Goal: Task Accomplishment & Management: Manage account settings

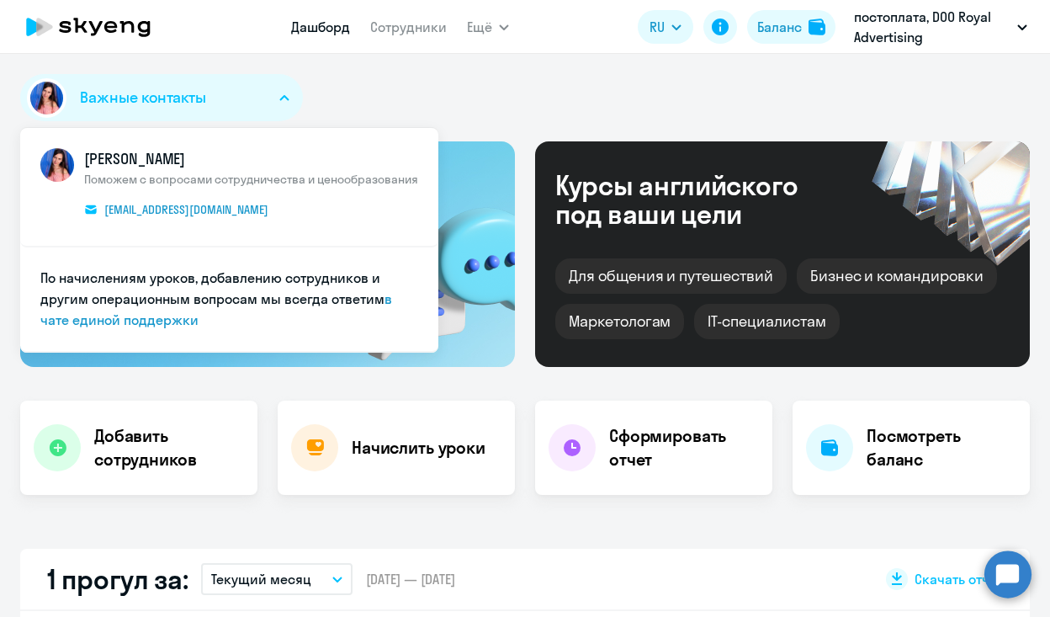
select select "30"
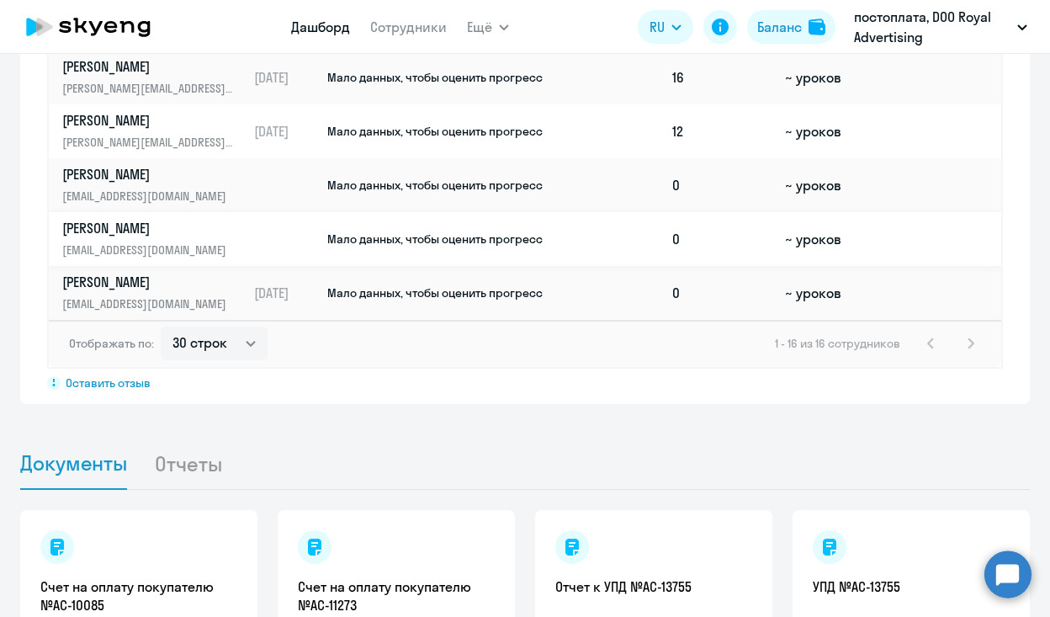
scroll to position [1332, 0]
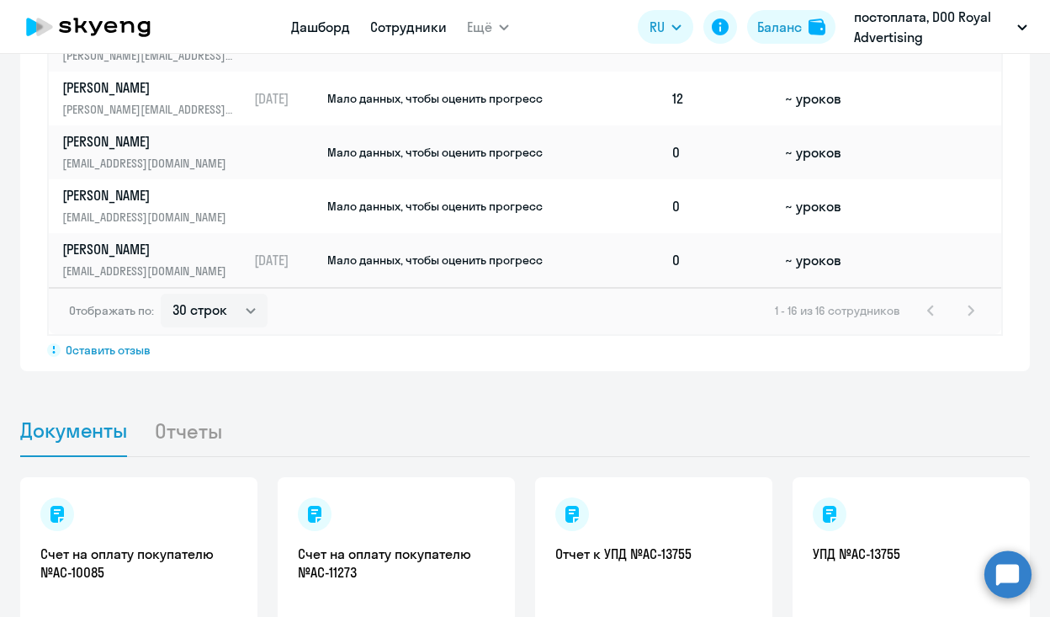
click at [406, 25] on link "Сотрудники" at bounding box center [408, 27] width 77 height 17
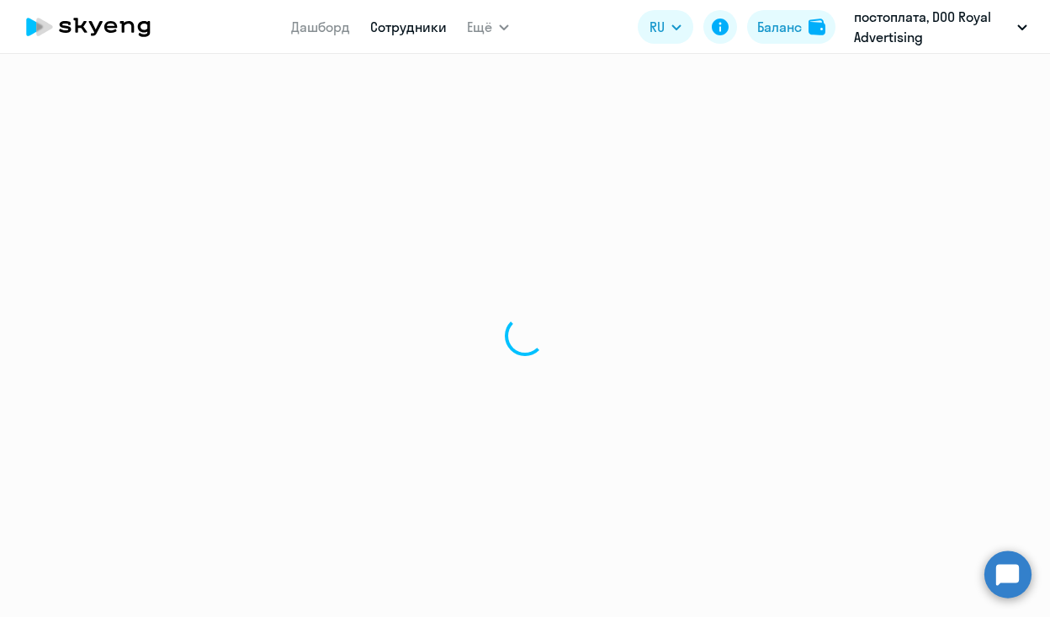
select select "30"
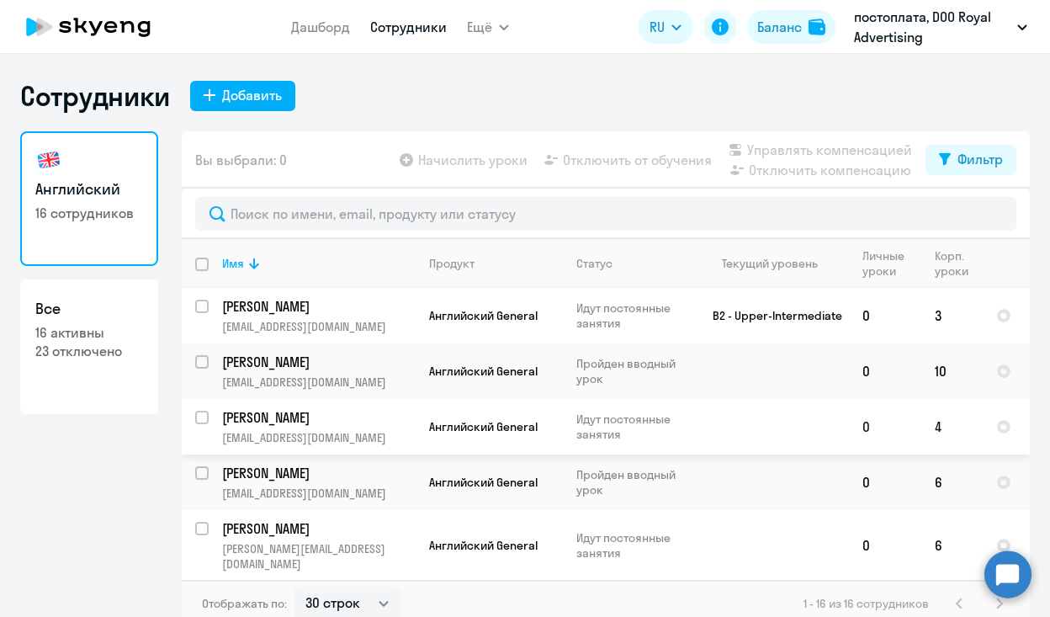
click at [209, 422] on td "[PERSON_NAME] [EMAIL_ADDRESS][DOMAIN_NAME]" at bounding box center [312, 427] width 207 height 56
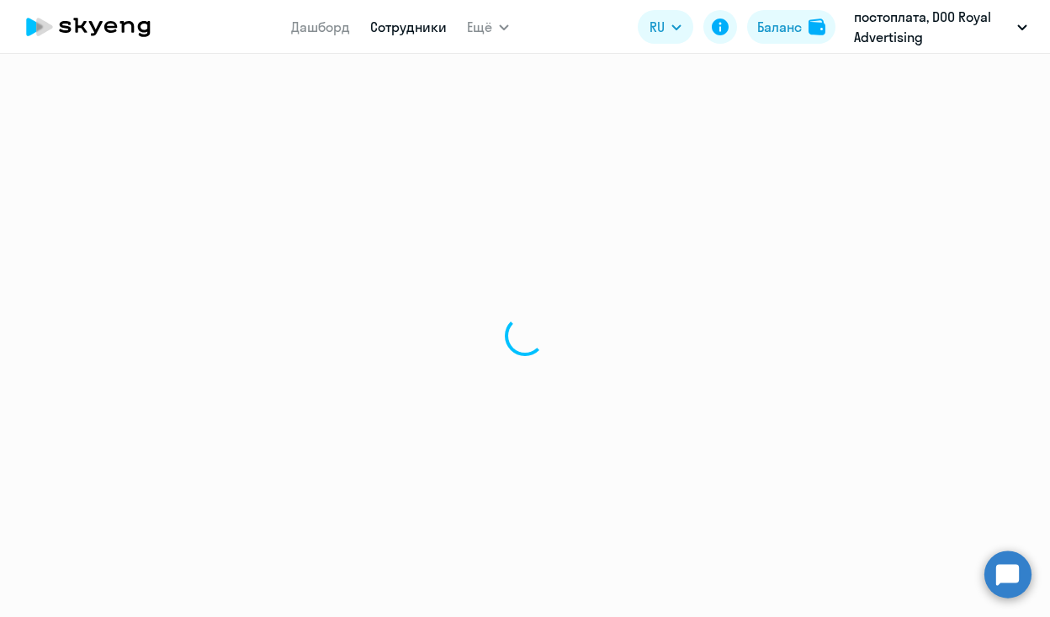
select select "english"
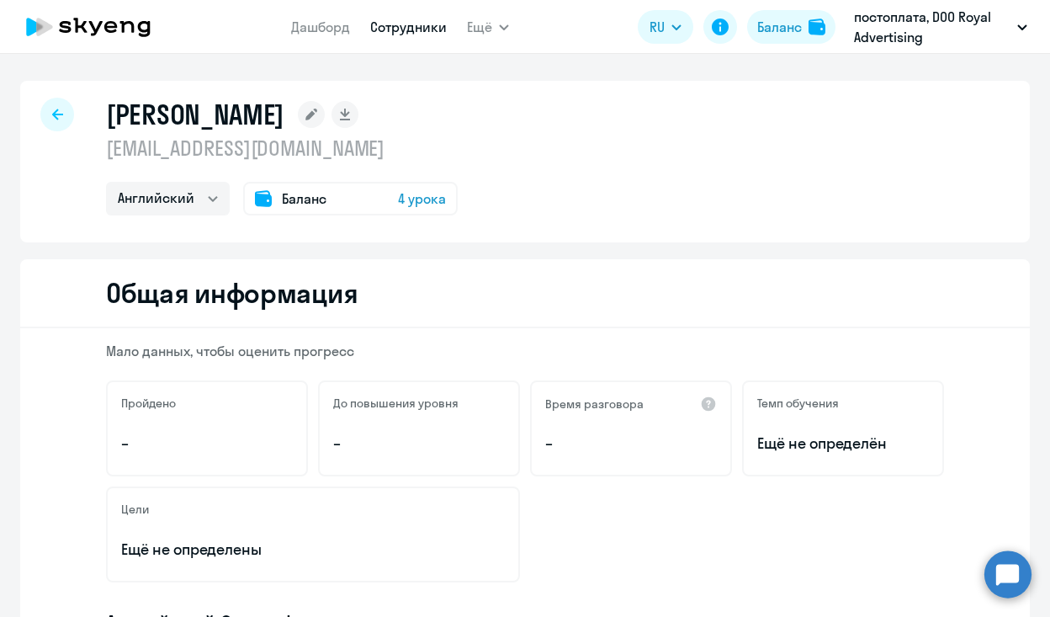
select select "30"
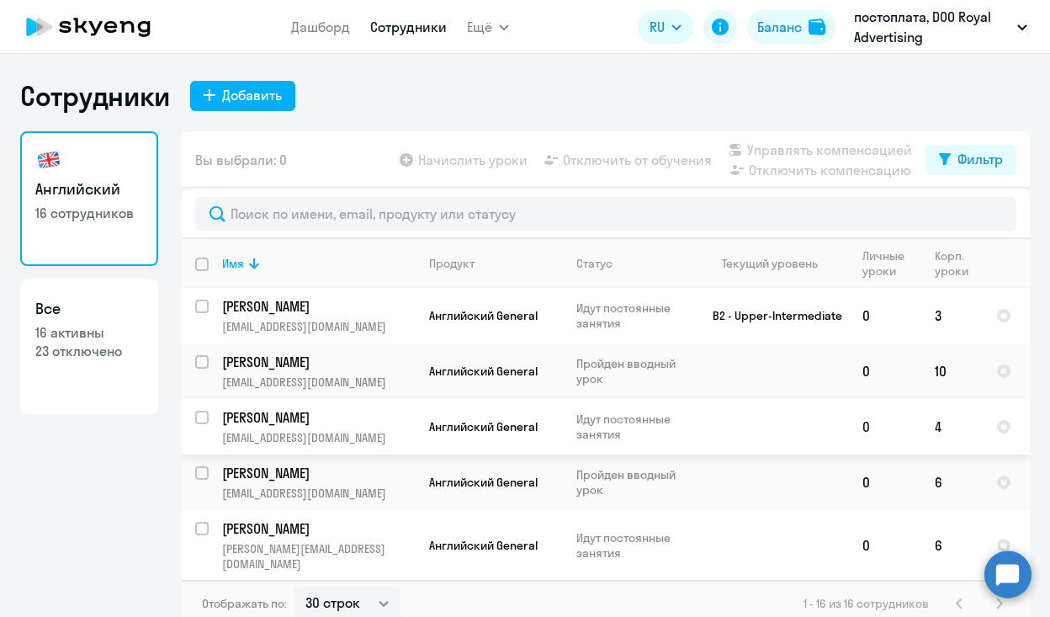
click at [198, 420] on input "select row 40184799" at bounding box center [212, 428] width 34 height 34
checkbox input "true"
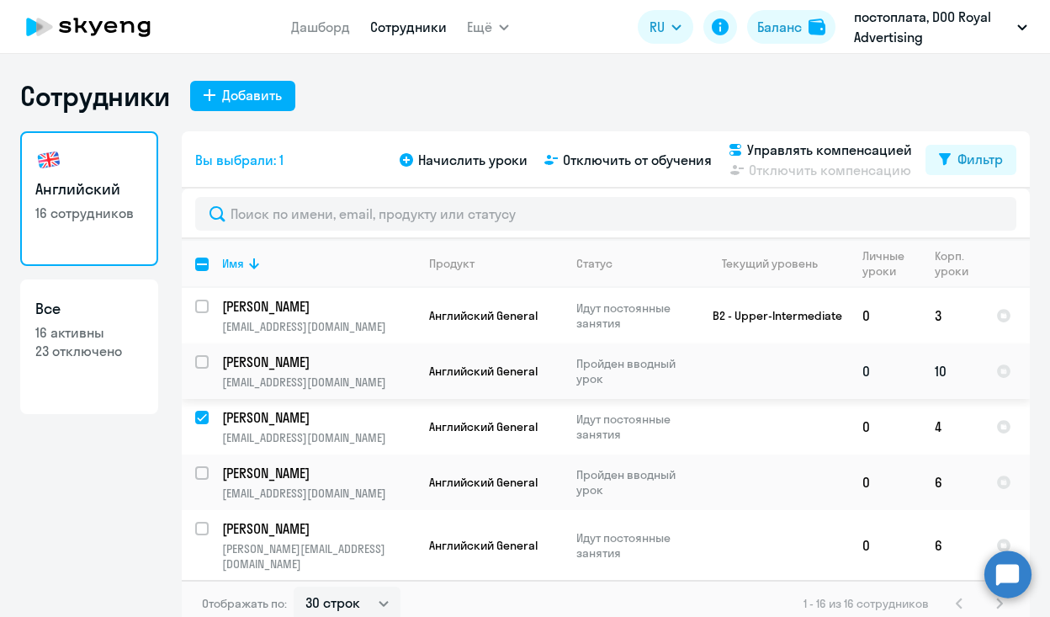
click at [195, 365] on input "select row 41820156" at bounding box center [212, 372] width 34 height 34
checkbox input "true"
click at [854, 149] on span "Управлять компенсацией" at bounding box center [829, 150] width 165 height 20
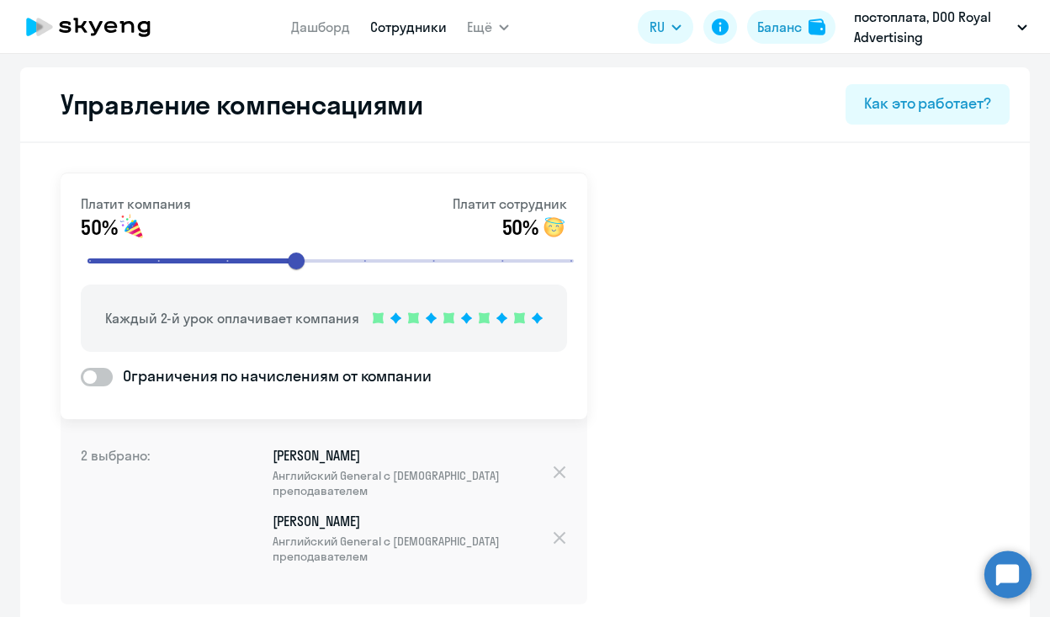
scroll to position [103, 0]
select select "30"
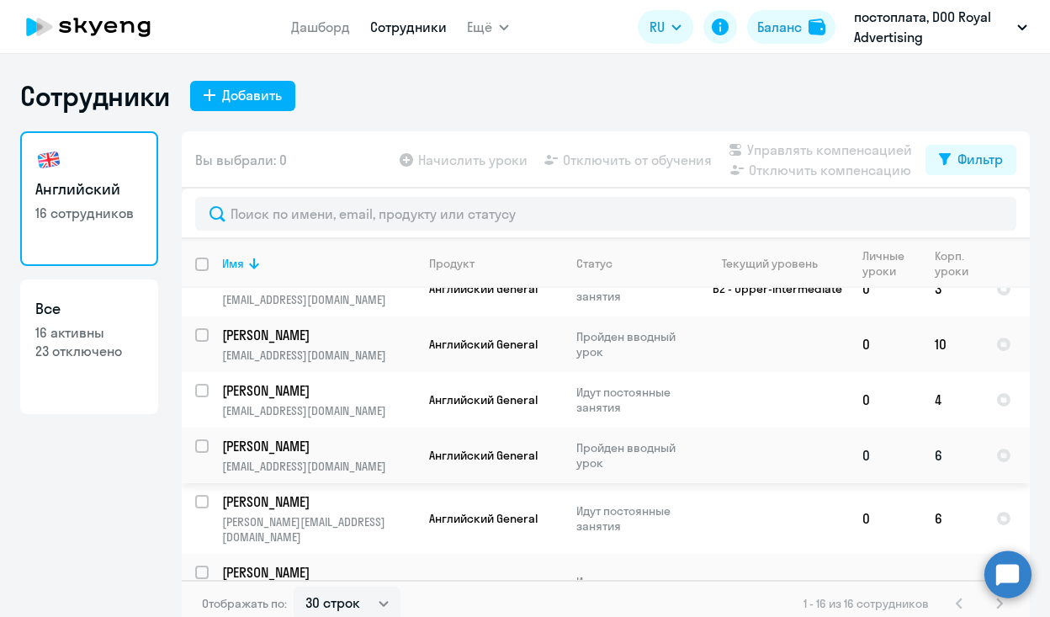
scroll to position [28, 0]
click at [736, 410] on td at bounding box center [770, 399] width 157 height 56
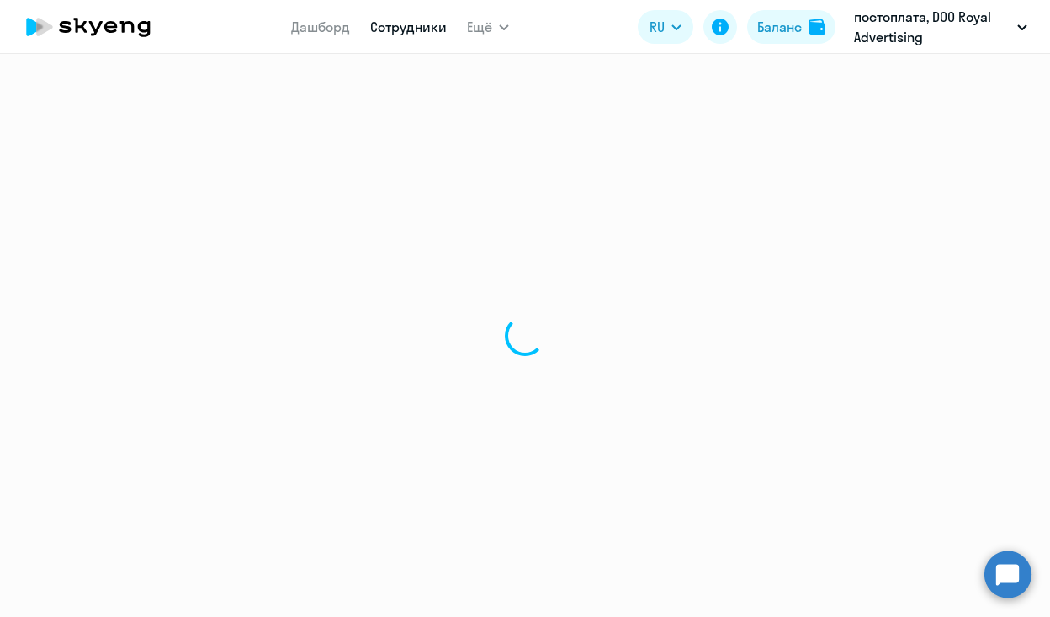
select select "english"
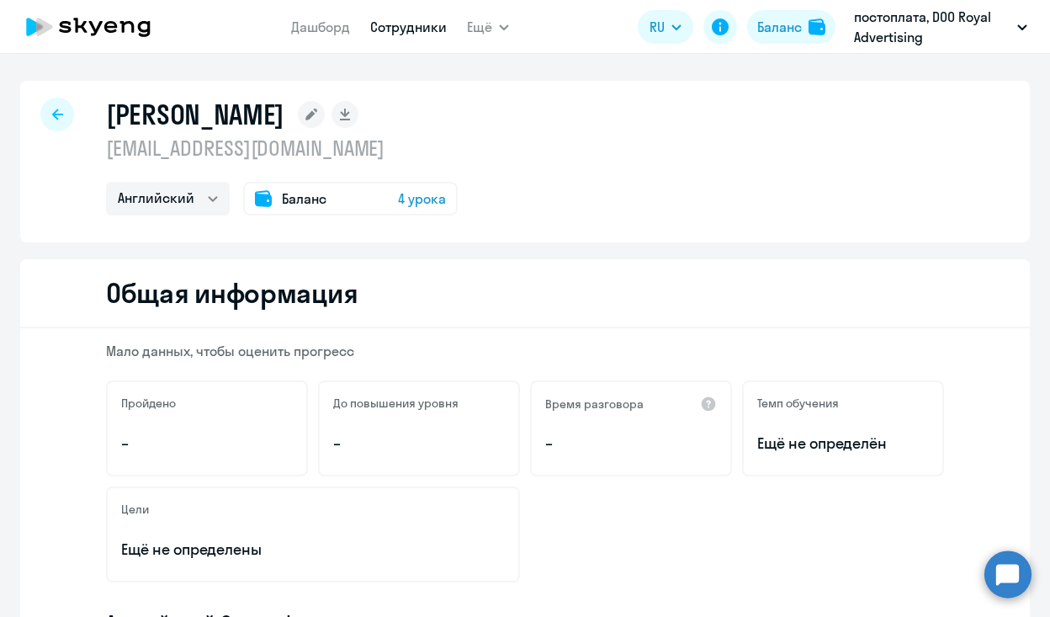
click at [419, 213] on div "Баланс 4 урока" at bounding box center [350, 199] width 215 height 34
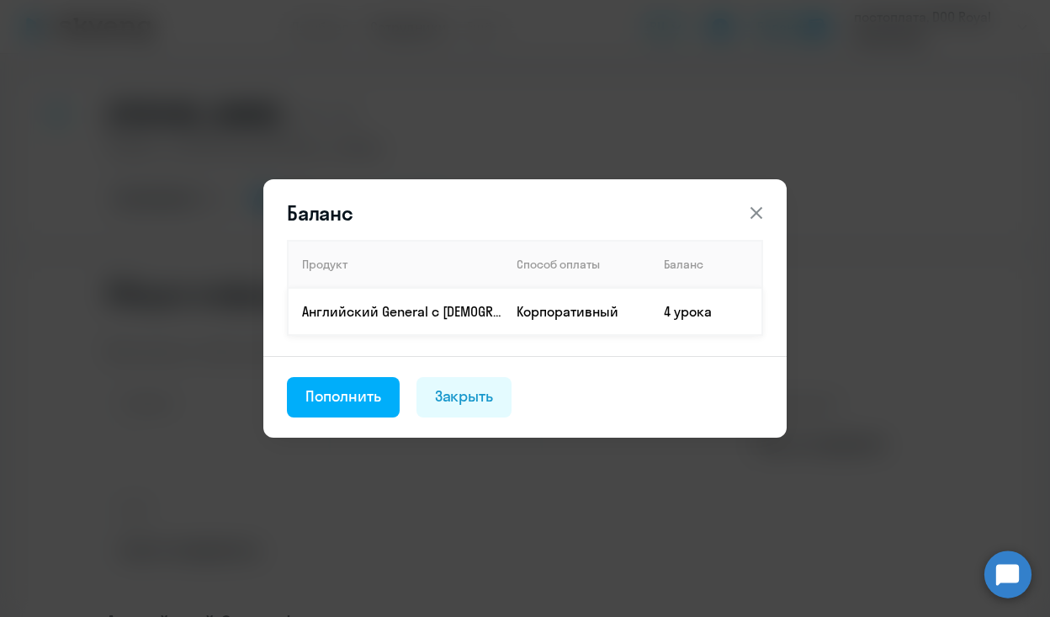
click at [709, 305] on td "4 урока" at bounding box center [706, 311] width 112 height 47
click at [460, 387] on div "Закрыть" at bounding box center [464, 396] width 59 height 22
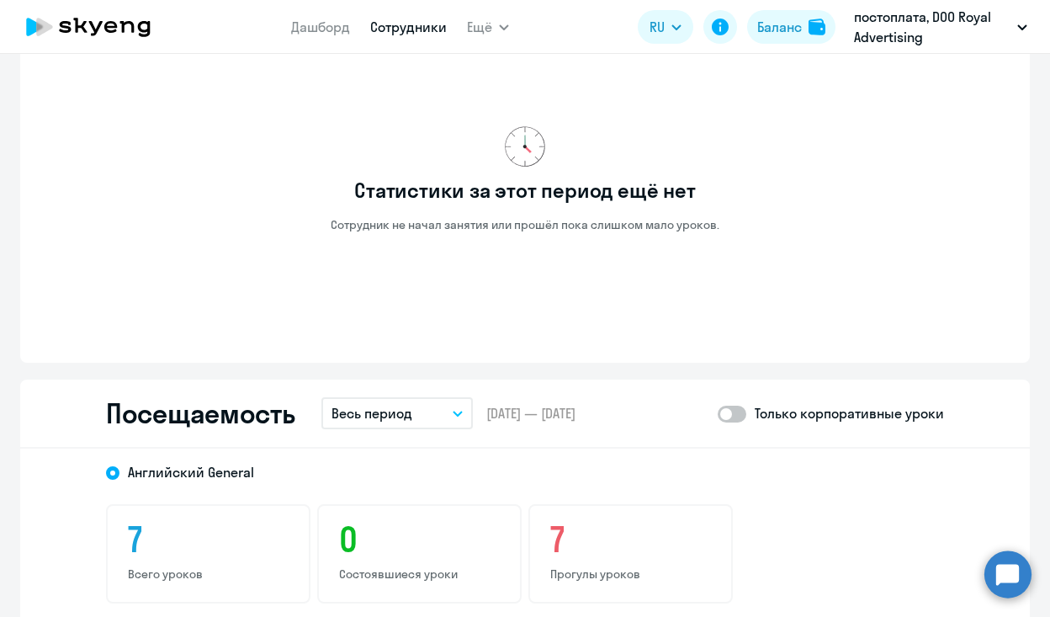
scroll to position [1521, 0]
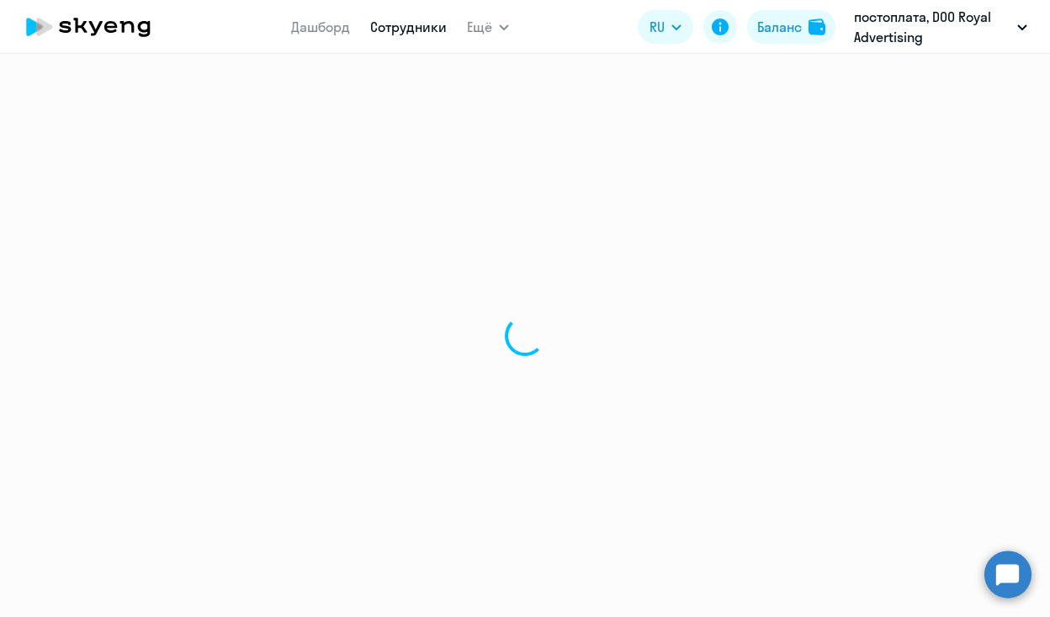
select select "30"
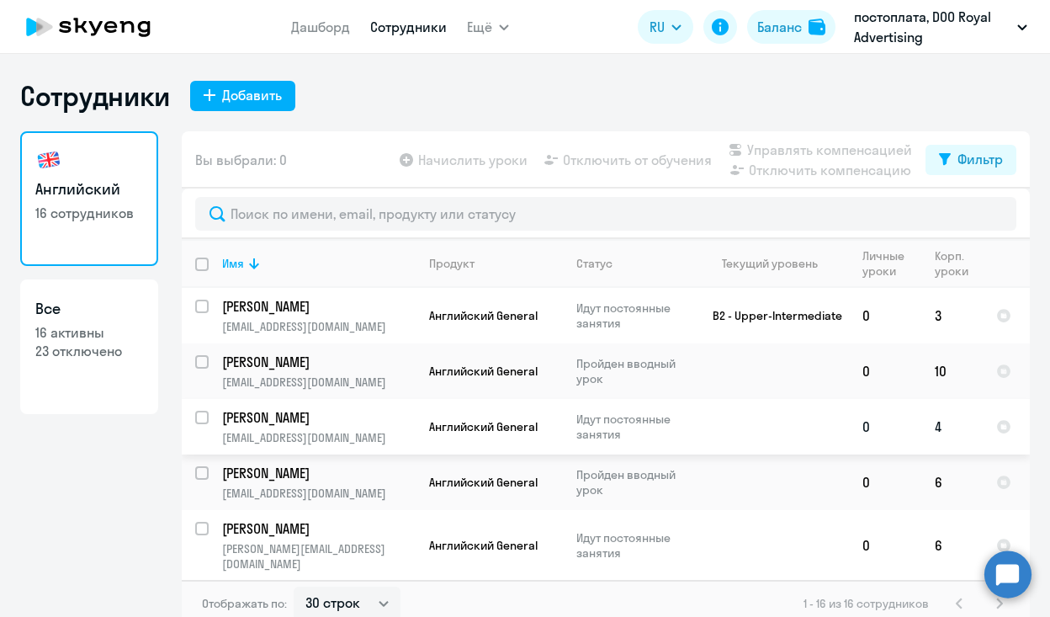
click at [195, 411] on input "select row 40184799" at bounding box center [212, 428] width 34 height 34
checkbox input "true"
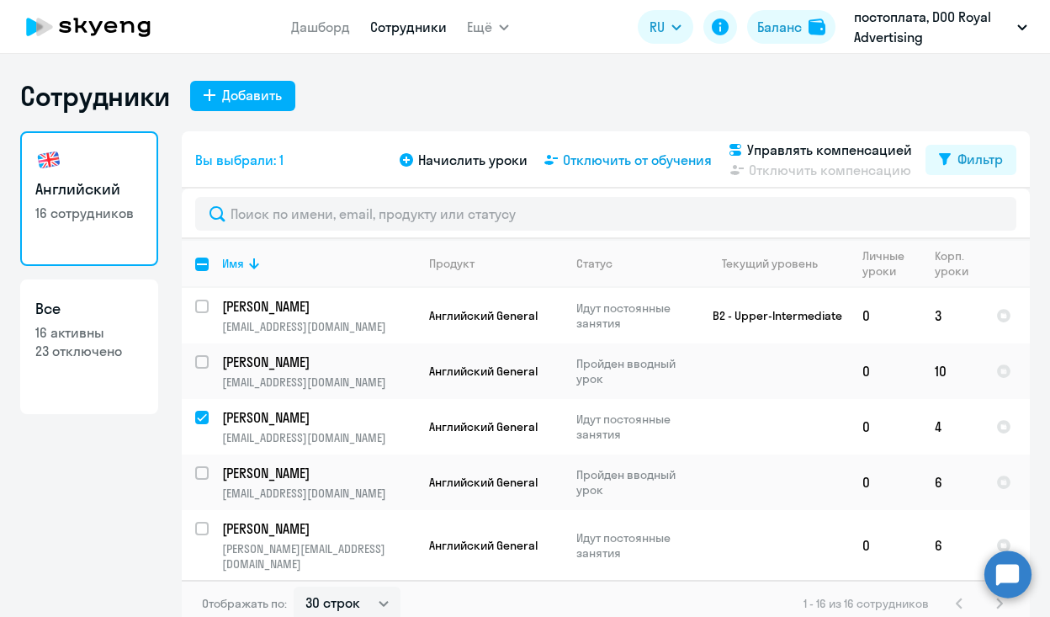
click at [664, 169] on span "Отключить от обучения" at bounding box center [637, 160] width 149 height 20
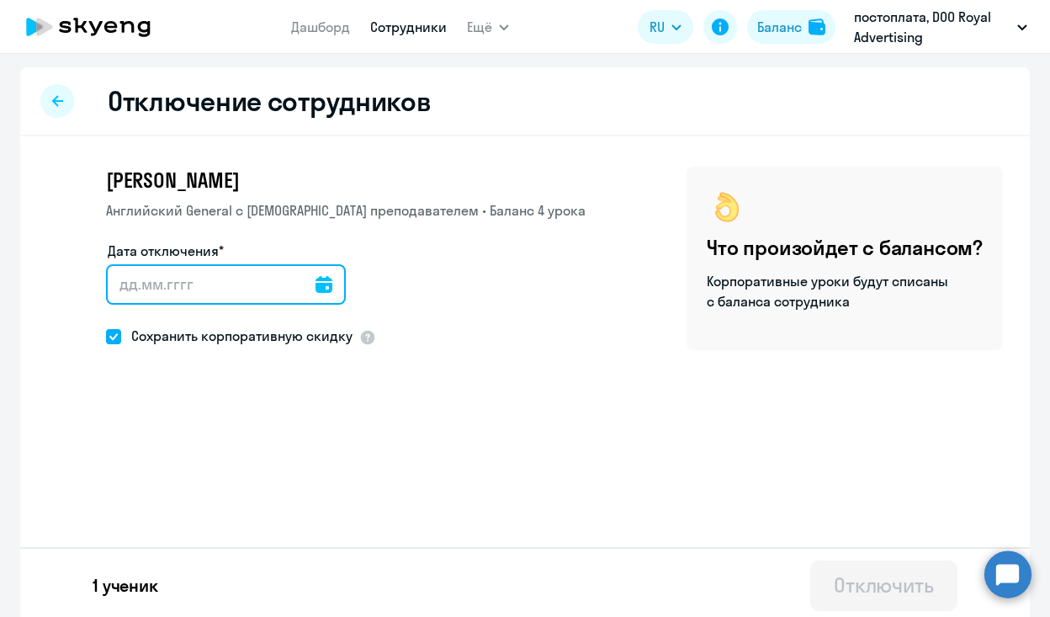
click at [310, 282] on input "Дата отключения*" at bounding box center [226, 284] width 240 height 40
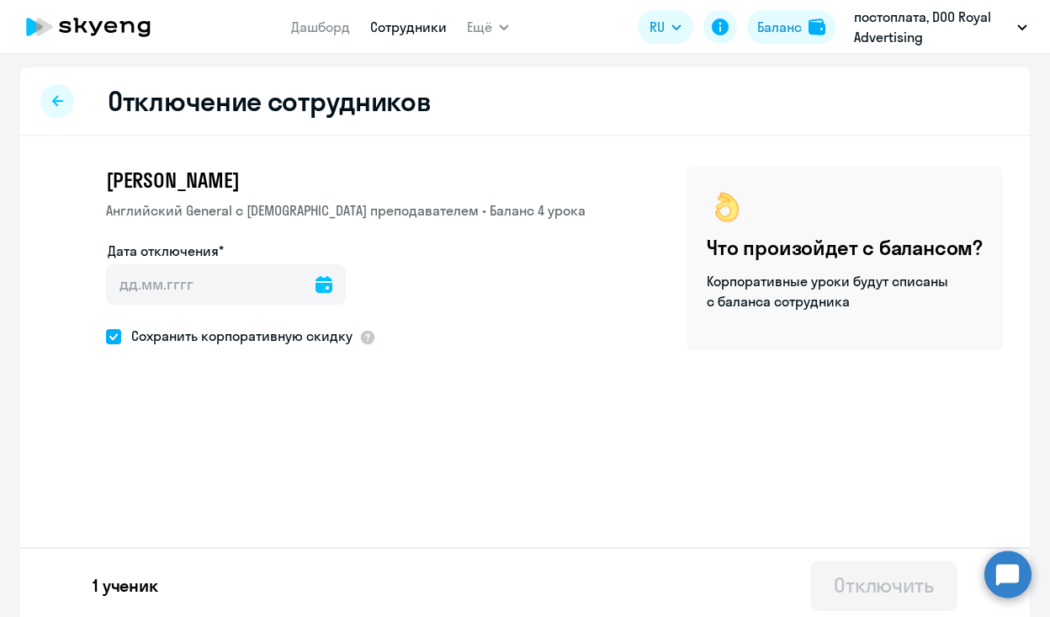
click at [316, 289] on icon at bounding box center [324, 284] width 17 height 17
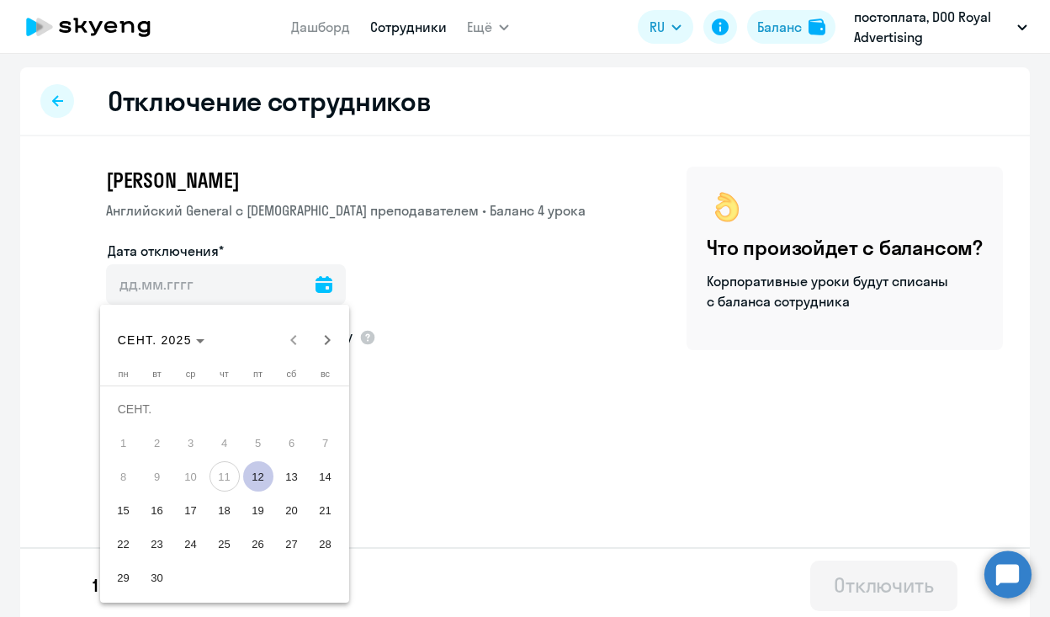
click at [257, 475] on span "12" at bounding box center [258, 476] width 30 height 30
type input "[DATE]"
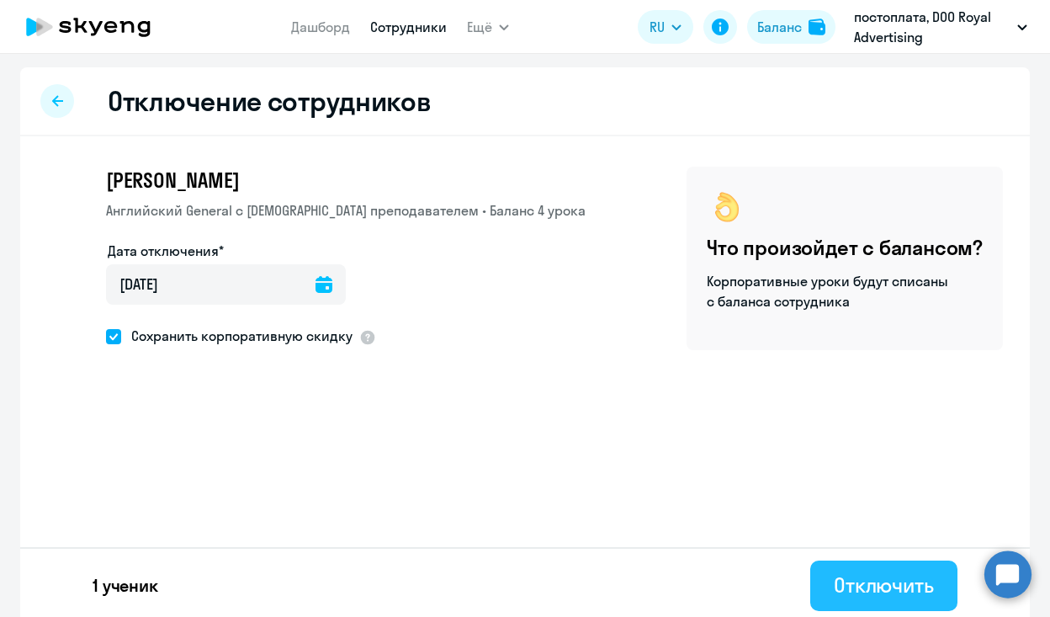
click at [909, 609] on button "Отключить" at bounding box center [883, 585] width 147 height 50
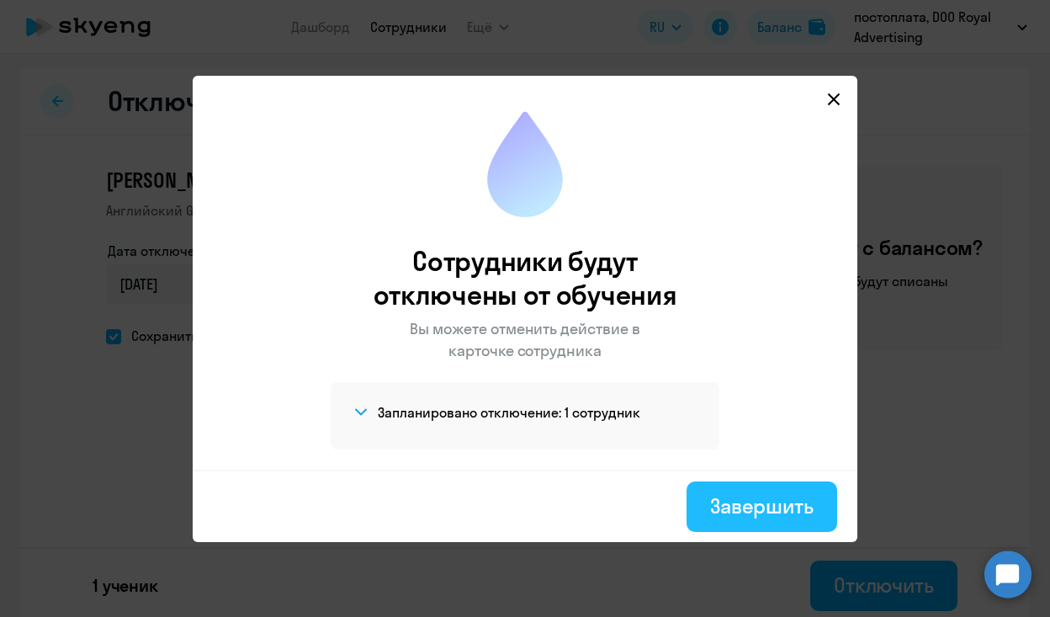
click at [783, 505] on div "Завершить" at bounding box center [761, 505] width 103 height 27
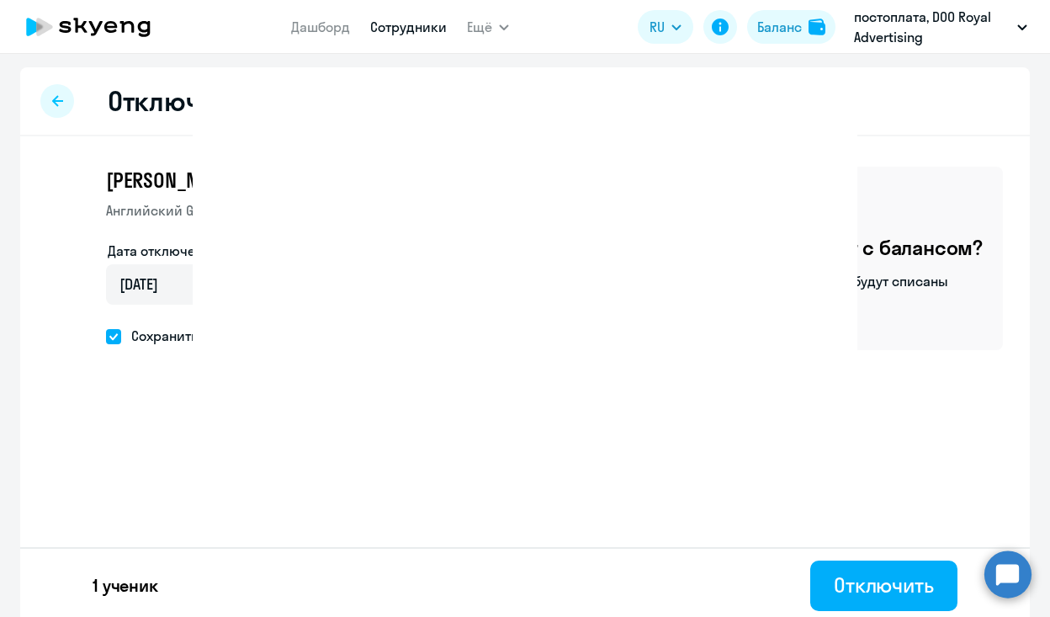
select select "30"
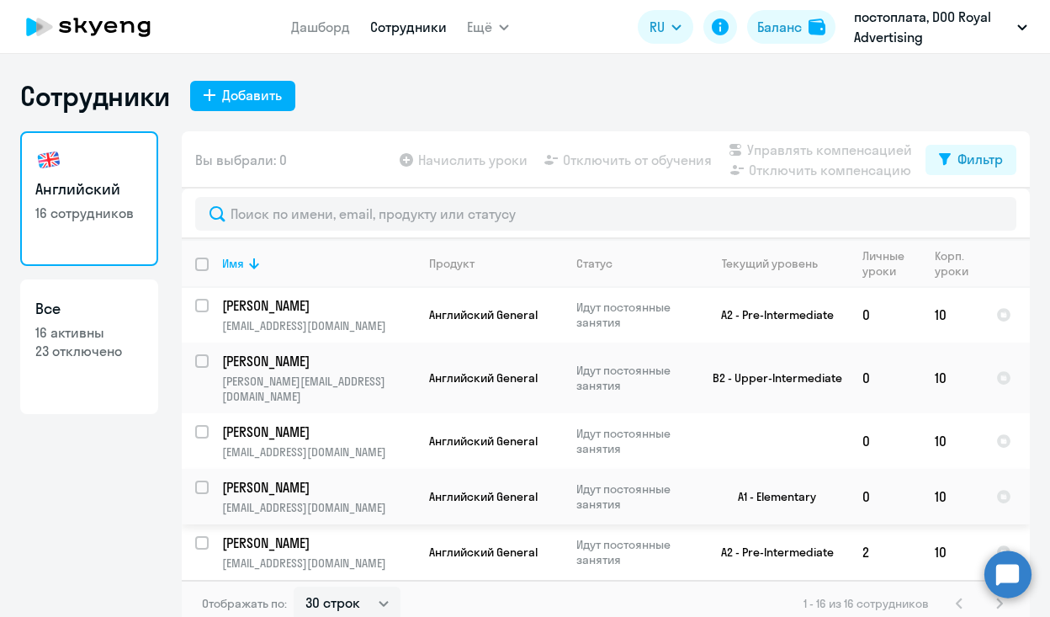
scroll to position [590, 0]
